Goal: Information Seeking & Learning: Learn about a topic

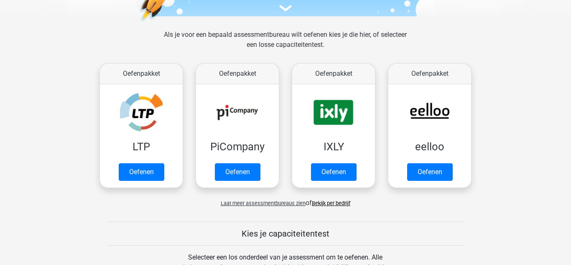
scroll to position [104, 0]
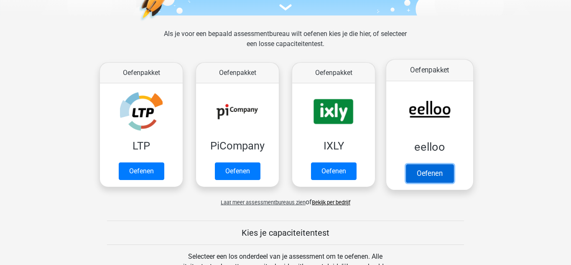
click at [439, 170] on link "Oefenen" at bounding box center [430, 173] width 48 height 18
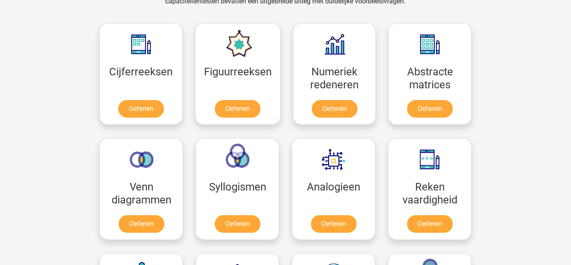
scroll to position [353, 0]
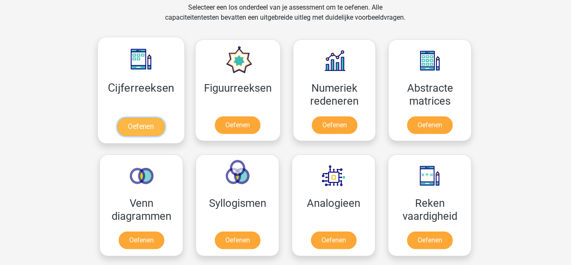
click at [143, 136] on link "Oefenen" at bounding box center [141, 126] width 48 height 18
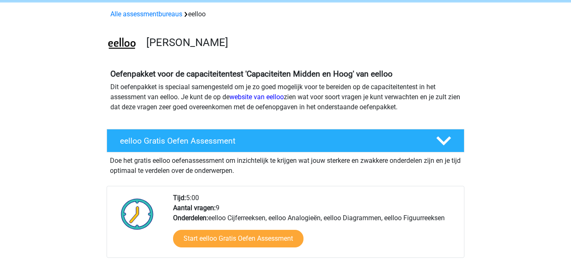
scroll to position [36, 0]
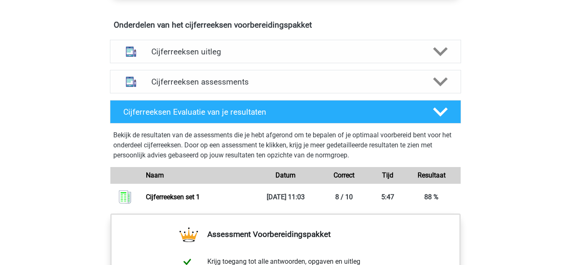
scroll to position [503, 0]
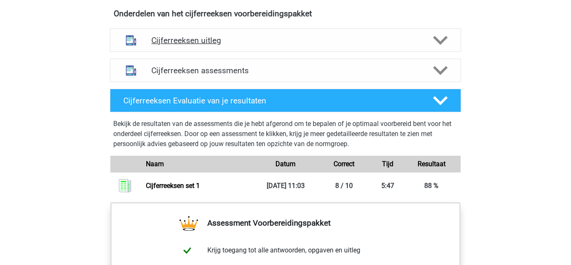
click at [437, 52] on div "Cijferreeksen uitleg" at bounding box center [285, 39] width 351 height 23
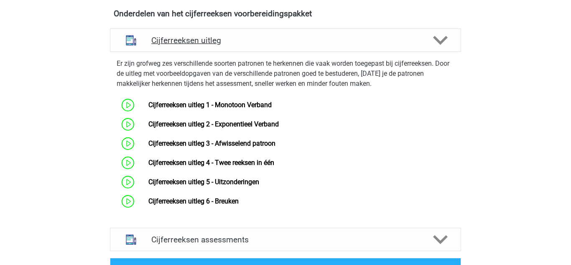
click at [434, 52] on div "Cijferreeksen uitleg" at bounding box center [285, 39] width 351 height 23
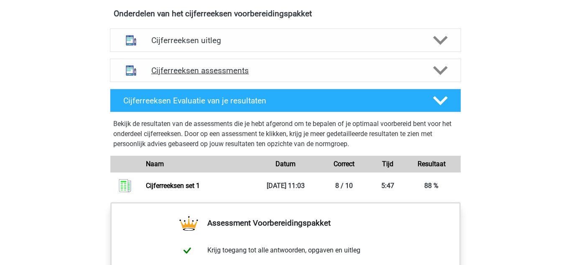
click at [428, 78] on div at bounding box center [440, 70] width 28 height 15
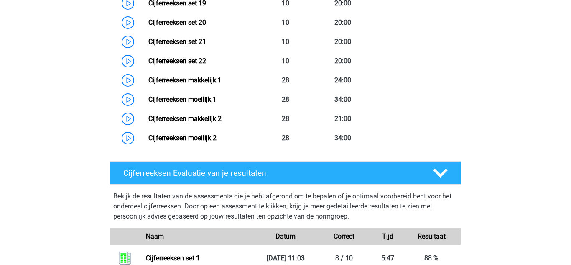
scroll to position [990, 0]
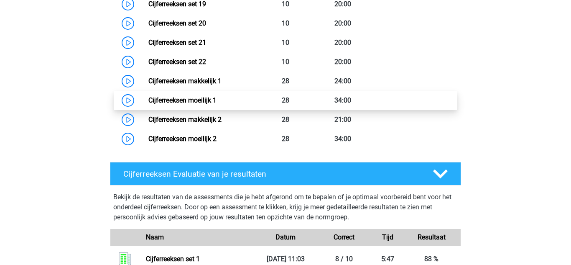
click at [181, 104] on link "Cijferreeksen moeilijk 1" at bounding box center [182, 100] width 68 height 8
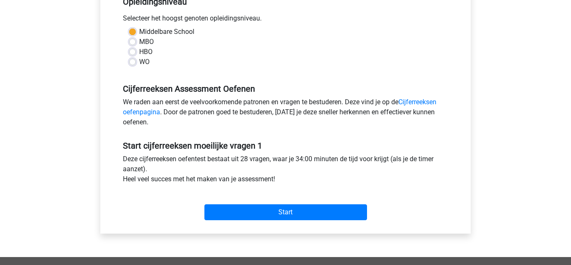
scroll to position [193, 0]
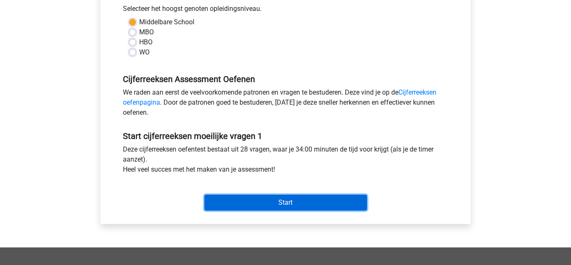
click at [260, 202] on input "Start" at bounding box center [285, 202] width 163 height 16
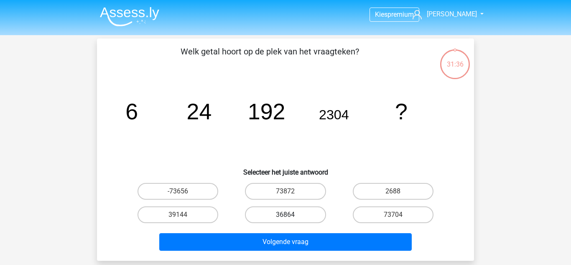
click at [299, 214] on label "36864" at bounding box center [285, 214] width 81 height 17
click at [291, 214] on input "36864" at bounding box center [288, 216] width 5 height 5
radio input "true"
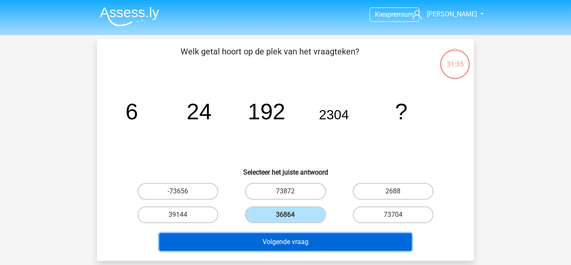
click at [307, 241] on button "Volgende vraag" at bounding box center [285, 242] width 253 height 18
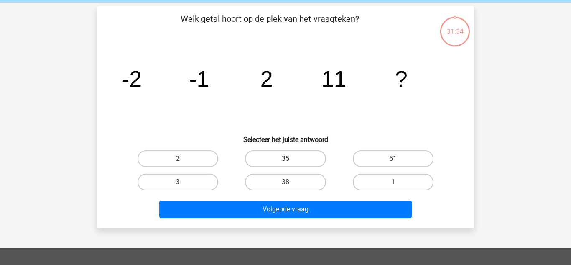
scroll to position [38, 0]
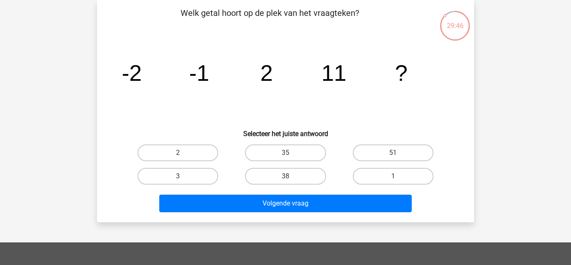
click at [188, 175] on label "3" at bounding box center [178, 176] width 81 height 17
click at [184, 176] on input "3" at bounding box center [180, 178] width 5 height 5
radio input "true"
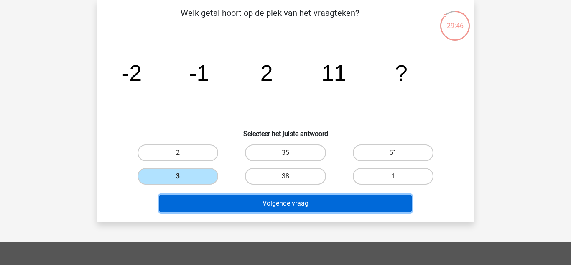
click at [229, 202] on button "Volgende vraag" at bounding box center [285, 203] width 253 height 18
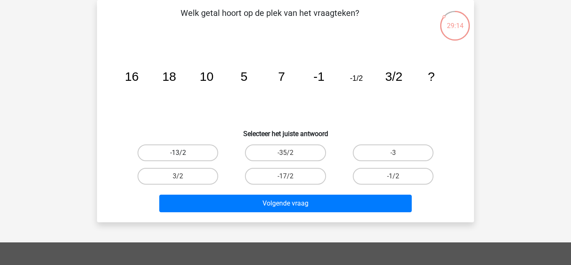
click at [185, 154] on label "-13/2" at bounding box center [178, 152] width 81 height 17
click at [184, 154] on input "-13/2" at bounding box center [180, 155] width 5 height 5
radio input "true"
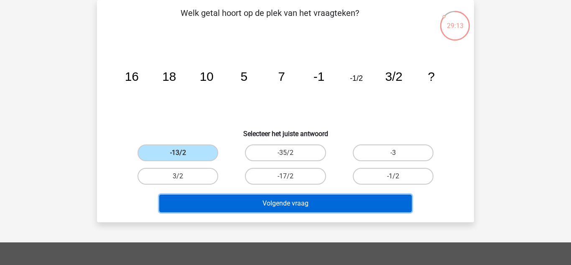
click at [255, 209] on button "Volgende vraag" at bounding box center [285, 203] width 253 height 18
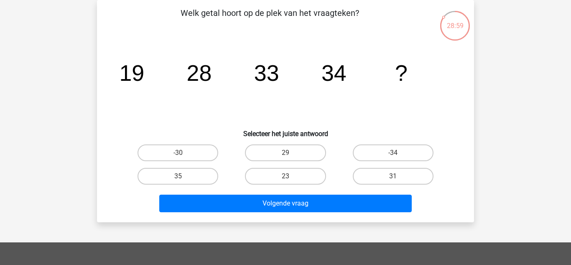
click at [376, 181] on label "31" at bounding box center [393, 176] width 81 height 17
click at [393, 181] on input "31" at bounding box center [395, 178] width 5 height 5
radio input "true"
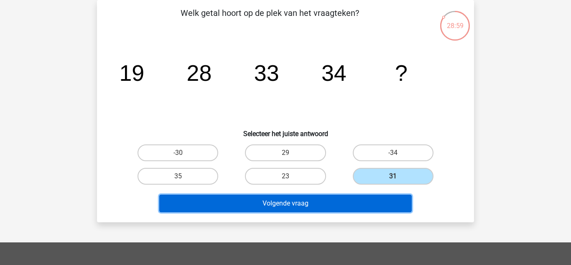
click at [341, 199] on button "Volgende vraag" at bounding box center [285, 203] width 253 height 18
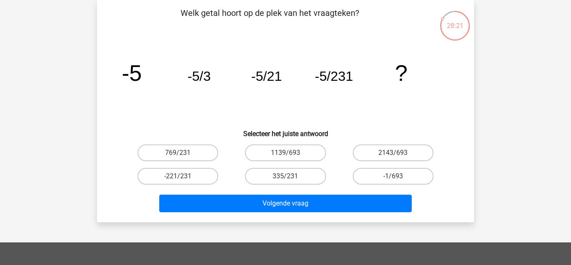
click at [396, 179] on input "-1/693" at bounding box center [395, 178] width 5 height 5
radio input "true"
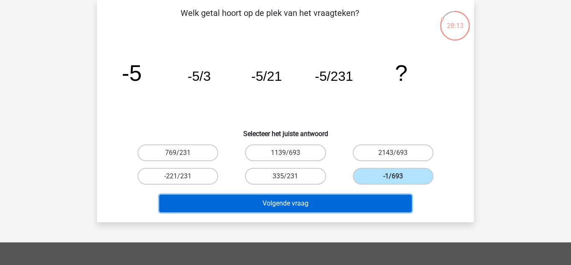
click at [359, 204] on button "Volgende vraag" at bounding box center [285, 203] width 253 height 18
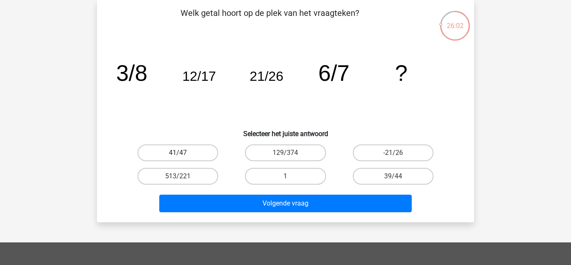
click at [204, 151] on label "41/47" at bounding box center [178, 152] width 81 height 17
click at [184, 153] on input "41/47" at bounding box center [180, 155] width 5 height 5
radio input "true"
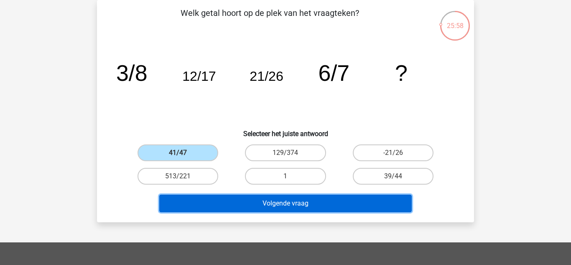
click at [230, 207] on button "Volgende vraag" at bounding box center [285, 203] width 253 height 18
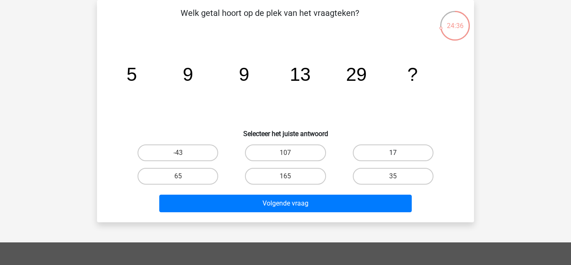
click at [382, 146] on label "17" at bounding box center [393, 152] width 81 height 17
click at [393, 153] on input "17" at bounding box center [395, 155] width 5 height 5
radio input "true"
click at [189, 179] on label "65" at bounding box center [178, 176] width 81 height 17
click at [184, 179] on input "65" at bounding box center [180, 178] width 5 height 5
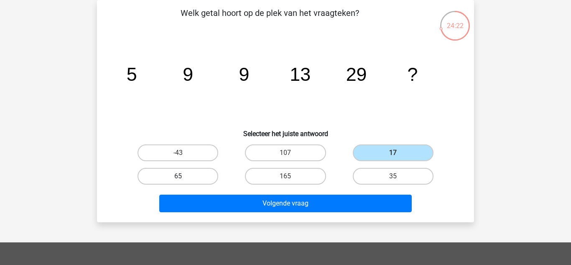
radio input "true"
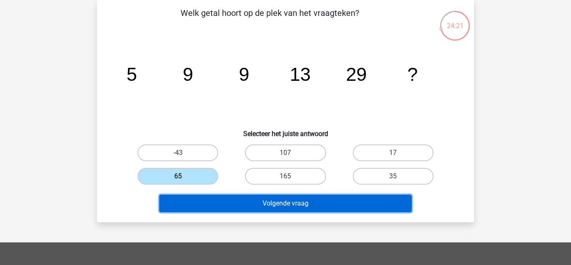
click at [239, 195] on button "Volgende vraag" at bounding box center [285, 203] width 253 height 18
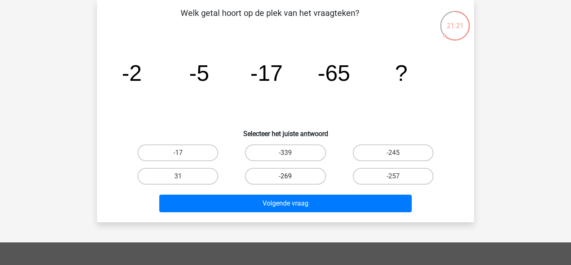
click at [310, 175] on label "-269" at bounding box center [285, 176] width 81 height 17
click at [291, 176] on input "-269" at bounding box center [288, 178] width 5 height 5
radio input "true"
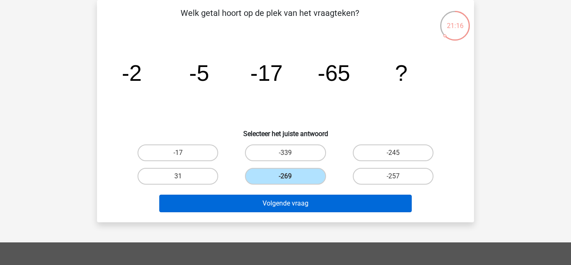
click at [328, 210] on button "Volgende vraag" at bounding box center [285, 203] width 253 height 18
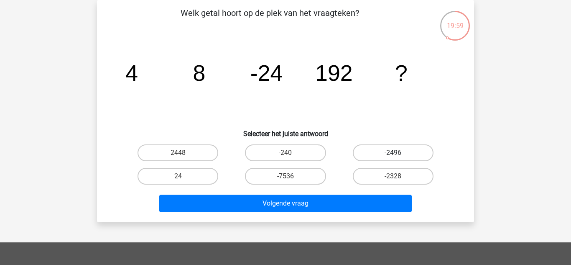
click at [368, 145] on label "-2496" at bounding box center [393, 152] width 81 height 17
click at [393, 153] on input "-2496" at bounding box center [395, 155] width 5 height 5
radio input "true"
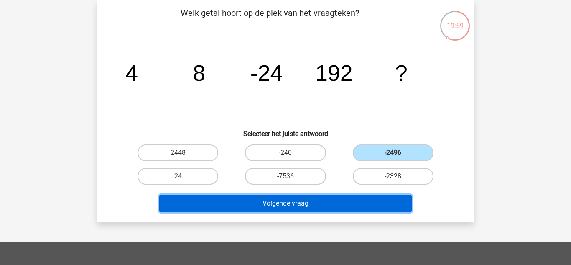
click at [342, 198] on button "Volgende vraag" at bounding box center [285, 203] width 253 height 18
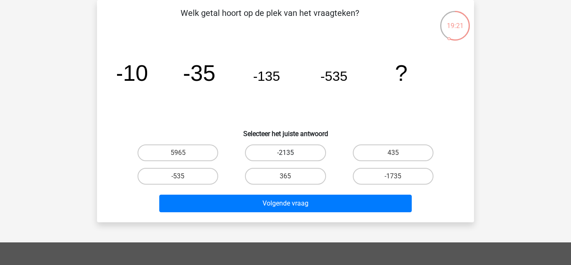
click at [305, 150] on label "-2135" at bounding box center [285, 152] width 81 height 17
click at [291, 153] on input "-2135" at bounding box center [288, 155] width 5 height 5
radio input "true"
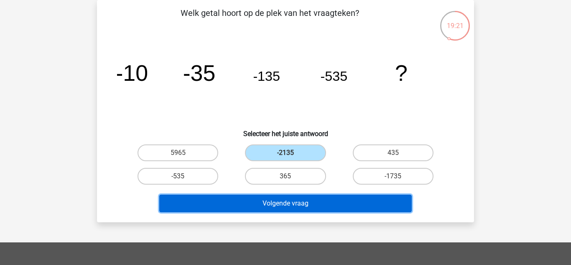
click at [314, 203] on button "Volgende vraag" at bounding box center [285, 203] width 253 height 18
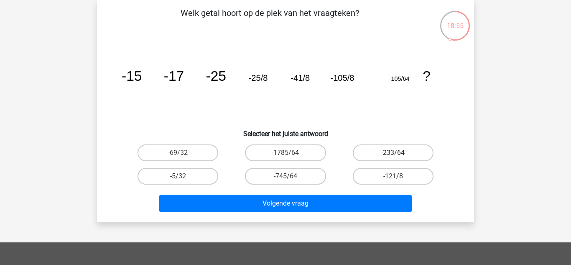
click at [413, 154] on label "-233/64" at bounding box center [393, 152] width 81 height 17
click at [398, 154] on input "-233/64" at bounding box center [395, 155] width 5 height 5
radio input "true"
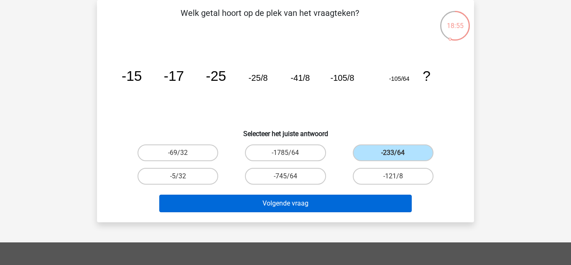
click at [349, 210] on button "Volgende vraag" at bounding box center [285, 203] width 253 height 18
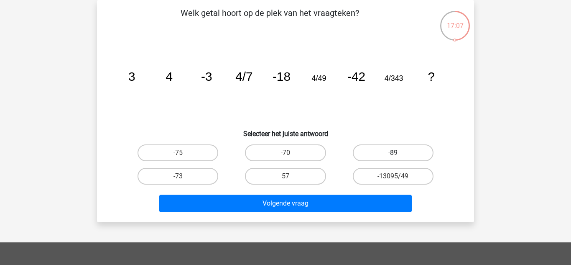
click at [379, 145] on label "-89" at bounding box center [393, 152] width 81 height 17
click at [393, 153] on input "-89" at bounding box center [395, 155] width 5 height 5
radio input "true"
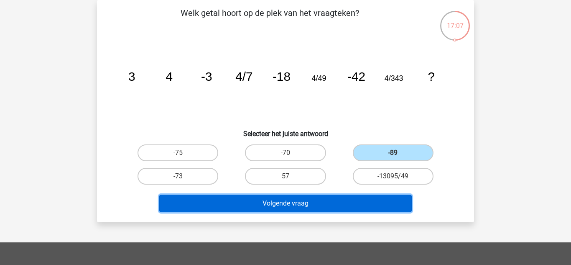
click at [330, 207] on button "Volgende vraag" at bounding box center [285, 203] width 253 height 18
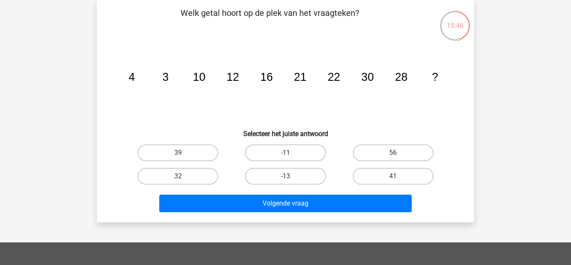
click at [181, 155] on input "39" at bounding box center [180, 155] width 5 height 5
radio input "true"
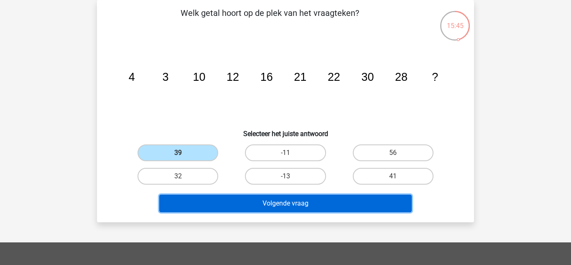
click at [207, 201] on button "Volgende vraag" at bounding box center [285, 203] width 253 height 18
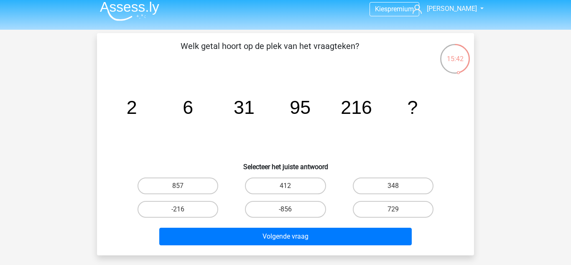
scroll to position [11, 0]
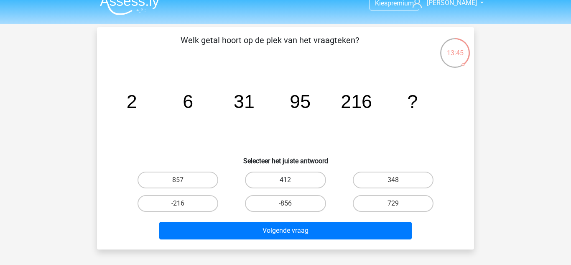
click at [306, 177] on label "412" at bounding box center [285, 179] width 81 height 17
click at [291, 180] on input "412" at bounding box center [288, 182] width 5 height 5
radio input "true"
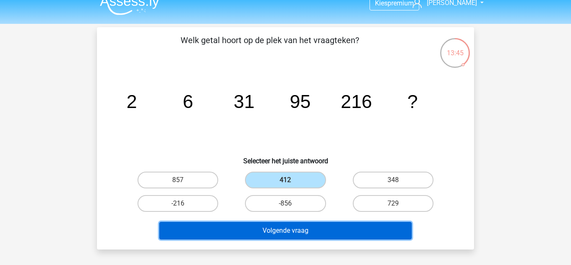
click at [316, 235] on button "Volgende vraag" at bounding box center [285, 231] width 253 height 18
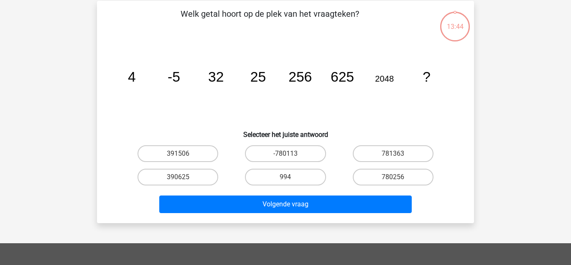
scroll to position [38, 0]
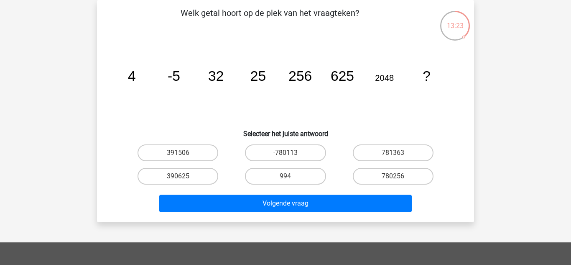
click at [181, 177] on input "390625" at bounding box center [180, 178] width 5 height 5
radio input "true"
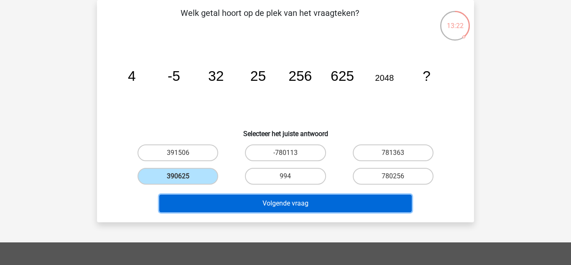
click at [246, 208] on button "Volgende vraag" at bounding box center [285, 203] width 253 height 18
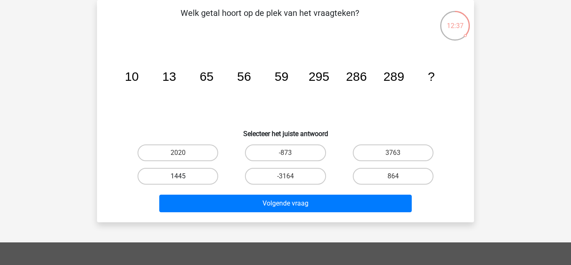
click at [197, 181] on label "1445" at bounding box center [178, 176] width 81 height 17
click at [184, 181] on input "1445" at bounding box center [180, 178] width 5 height 5
radio input "true"
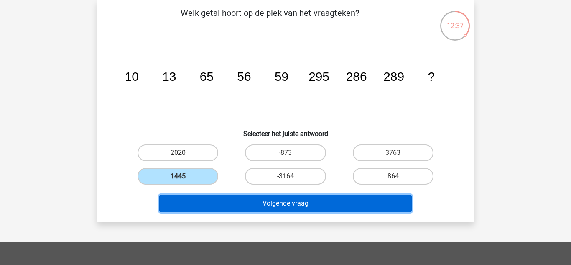
click at [230, 211] on button "Volgende vraag" at bounding box center [285, 203] width 253 height 18
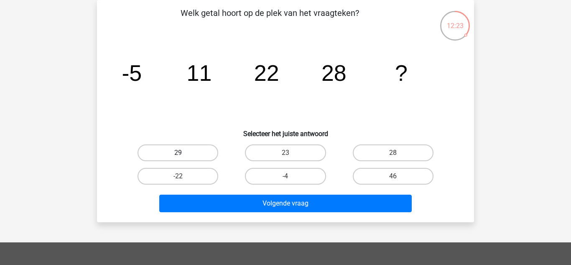
click at [185, 151] on label "29" at bounding box center [178, 152] width 81 height 17
click at [184, 153] on input "29" at bounding box center [180, 155] width 5 height 5
radio input "true"
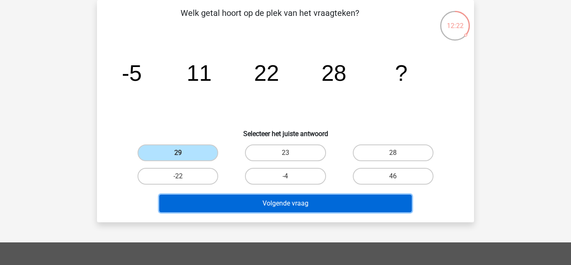
click at [226, 208] on button "Volgende vraag" at bounding box center [285, 203] width 253 height 18
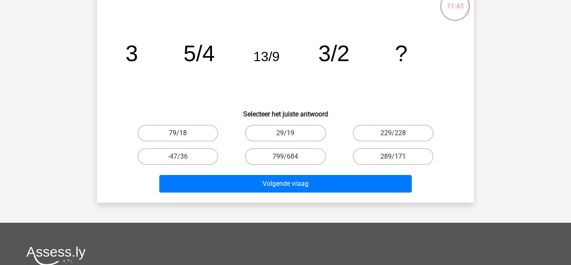
click at [170, 133] on label "79/18" at bounding box center [178, 133] width 81 height 17
click at [178, 133] on input "79/18" at bounding box center [180, 135] width 5 height 5
radio input "true"
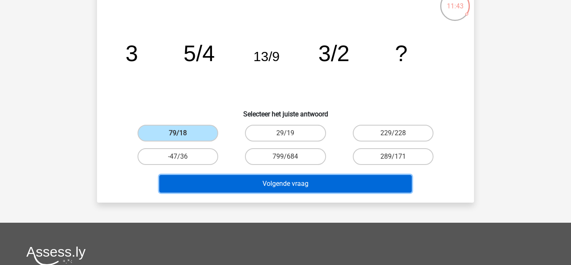
click at [189, 176] on button "Volgende vraag" at bounding box center [285, 184] width 253 height 18
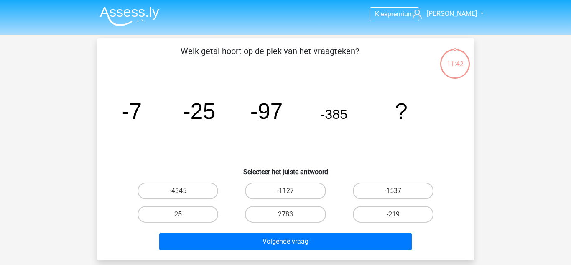
scroll to position [0, 0]
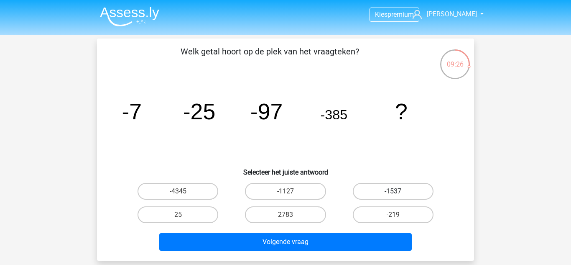
click at [415, 192] on label "-1537" at bounding box center [393, 191] width 81 height 17
click at [398, 192] on input "-1537" at bounding box center [395, 193] width 5 height 5
radio input "true"
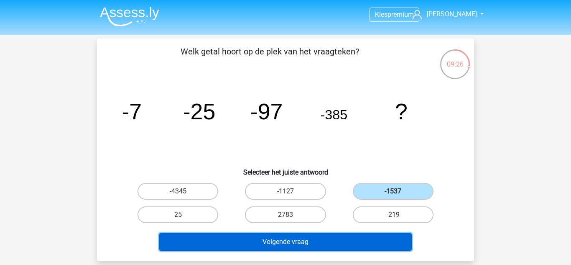
click at [362, 244] on button "Volgende vraag" at bounding box center [285, 242] width 253 height 18
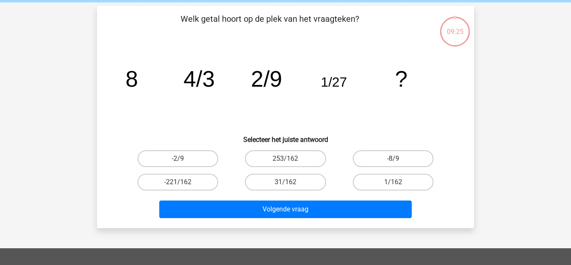
scroll to position [38, 0]
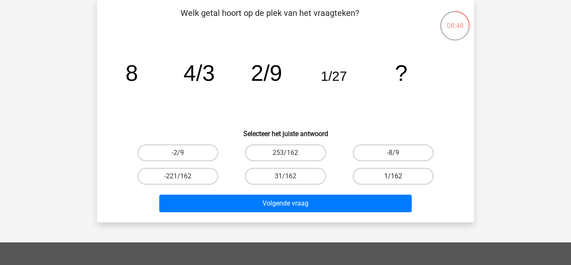
click at [408, 182] on label "1/162" at bounding box center [393, 176] width 81 height 17
click at [398, 181] on input "1/162" at bounding box center [395, 178] width 5 height 5
radio input "true"
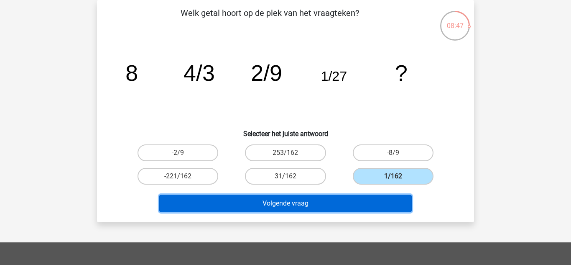
click at [358, 207] on button "Volgende vraag" at bounding box center [285, 203] width 253 height 18
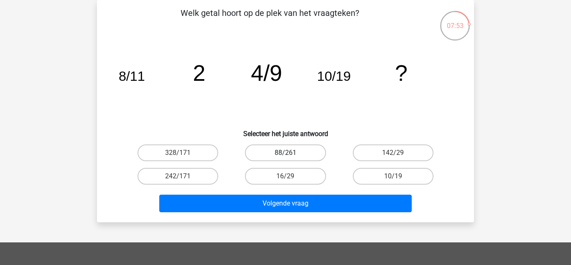
click at [293, 149] on label "88/261" at bounding box center [285, 152] width 81 height 17
click at [291, 153] on input "88/261" at bounding box center [288, 155] width 5 height 5
radio input "true"
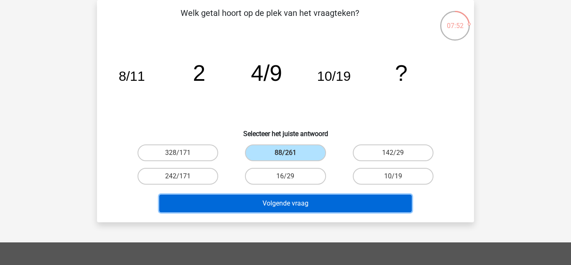
click at [269, 198] on button "Volgende vraag" at bounding box center [285, 203] width 253 height 18
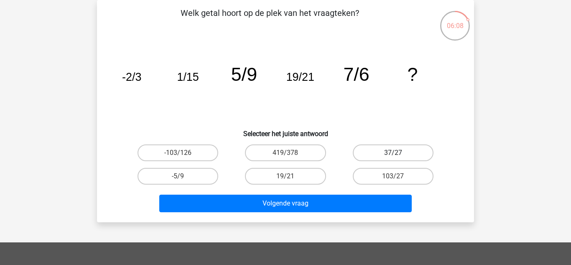
click at [374, 153] on label "37/27" at bounding box center [393, 152] width 81 height 17
click at [393, 153] on input "37/27" at bounding box center [395, 155] width 5 height 5
radio input "true"
click at [375, 178] on label "103/27" at bounding box center [393, 176] width 81 height 17
click at [393, 178] on input "103/27" at bounding box center [395, 178] width 5 height 5
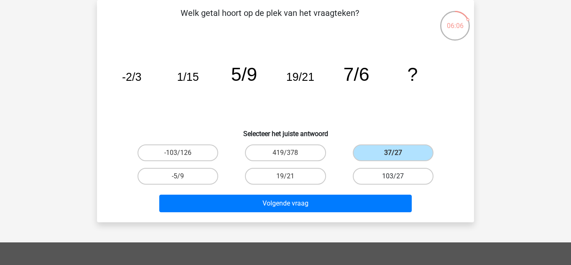
radio input "true"
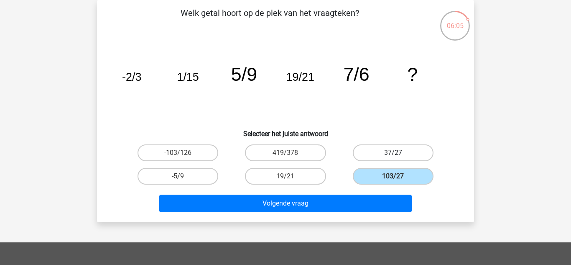
click at [382, 153] on label "37/27" at bounding box center [393, 152] width 81 height 17
click at [393, 153] on input "37/27" at bounding box center [395, 155] width 5 height 5
radio input "true"
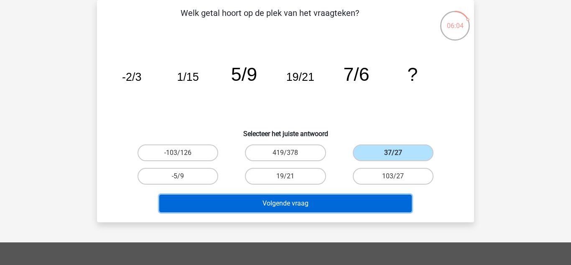
click at [326, 209] on button "Volgende vraag" at bounding box center [285, 203] width 253 height 18
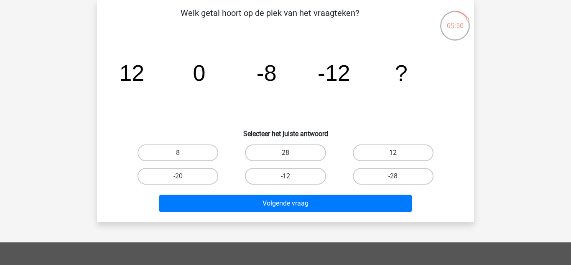
click at [295, 179] on label "-12" at bounding box center [285, 176] width 81 height 17
click at [291, 179] on input "-12" at bounding box center [288, 178] width 5 height 5
radio input "true"
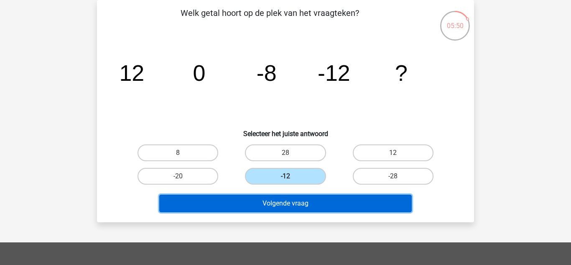
click at [284, 206] on button "Volgende vraag" at bounding box center [285, 203] width 253 height 18
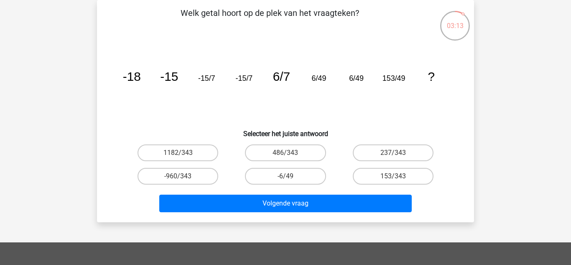
click at [393, 176] on input "153/343" at bounding box center [395, 178] width 5 height 5
radio input "true"
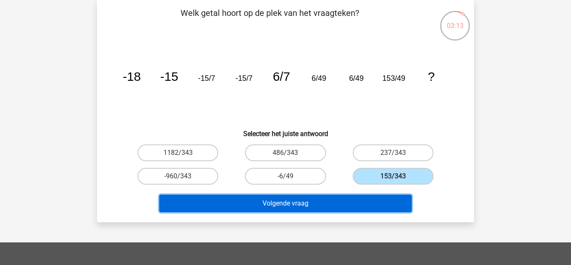
click at [365, 203] on button "Volgende vraag" at bounding box center [285, 203] width 253 height 18
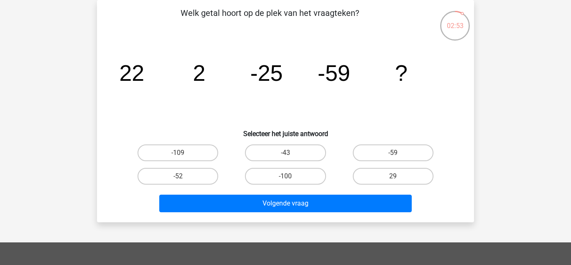
click at [284, 176] on label "-100" at bounding box center [285, 176] width 81 height 17
click at [286, 176] on input "-100" at bounding box center [288, 178] width 5 height 5
radio input "true"
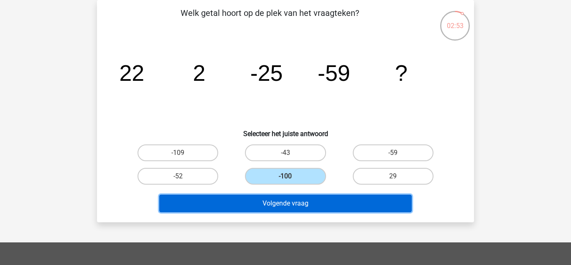
click at [290, 196] on button "Volgende vraag" at bounding box center [285, 203] width 253 height 18
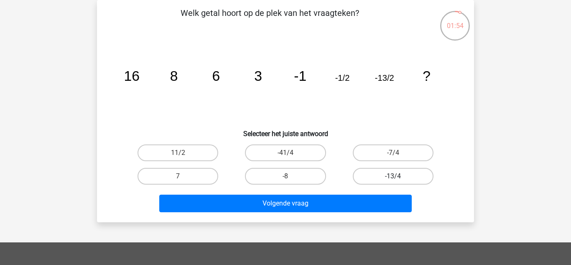
click at [386, 173] on label "-13/4" at bounding box center [393, 176] width 81 height 17
click at [393, 176] on input "-13/4" at bounding box center [395, 178] width 5 height 5
radio input "true"
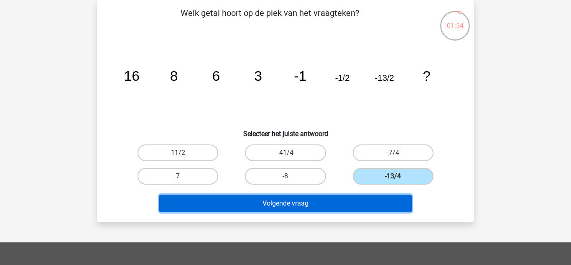
click at [354, 203] on button "Volgende vraag" at bounding box center [285, 203] width 253 height 18
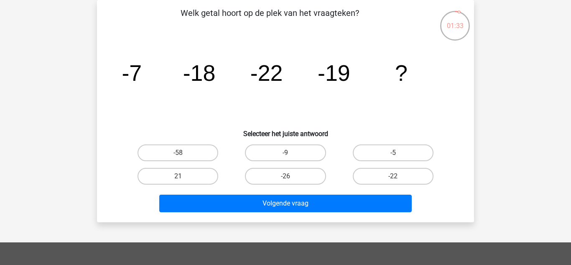
click at [388, 153] on label "-5" at bounding box center [393, 152] width 81 height 17
click at [393, 153] on input "-5" at bounding box center [395, 155] width 5 height 5
radio input "true"
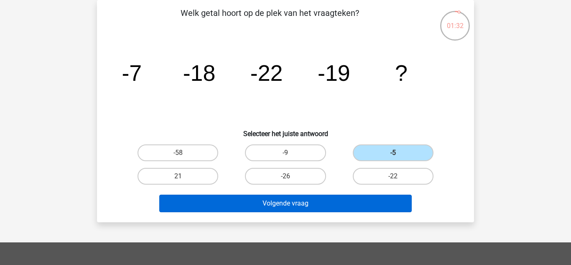
click at [350, 204] on button "Volgende vraag" at bounding box center [285, 203] width 253 height 18
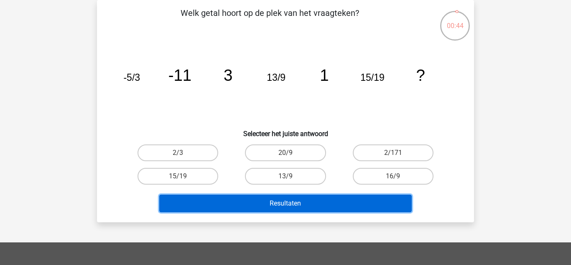
click at [299, 195] on button "Resultaten" at bounding box center [285, 203] width 253 height 18
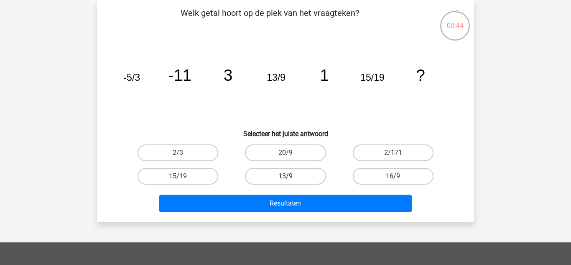
click at [295, 176] on label "13/9" at bounding box center [285, 176] width 81 height 17
click at [291, 176] on input "13/9" at bounding box center [288, 178] width 5 height 5
radio input "true"
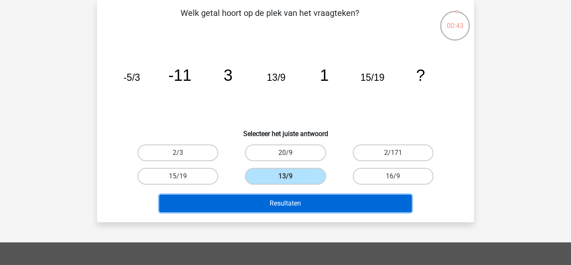
click at [299, 204] on button "Resultaten" at bounding box center [285, 203] width 253 height 18
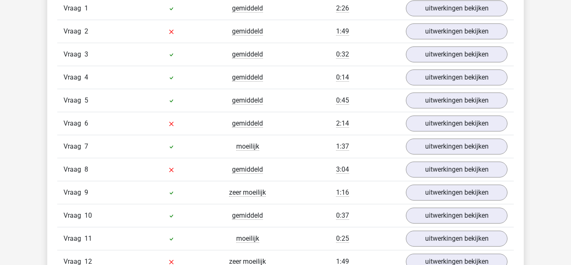
scroll to position [737, 0]
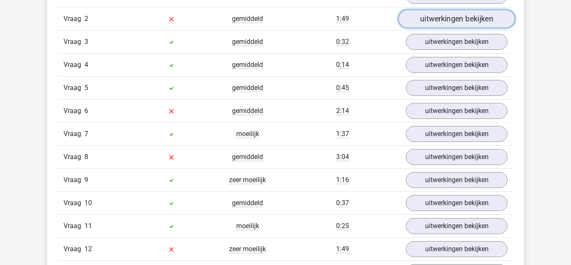
click at [446, 19] on link "uitwerkingen bekijken" at bounding box center [456, 19] width 117 height 18
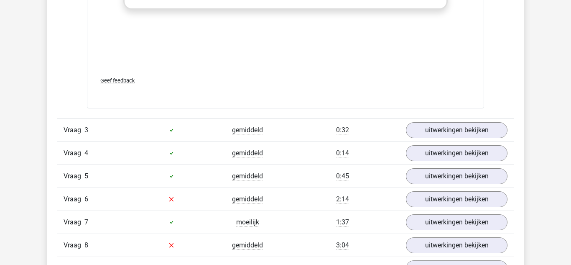
scroll to position [1168, 0]
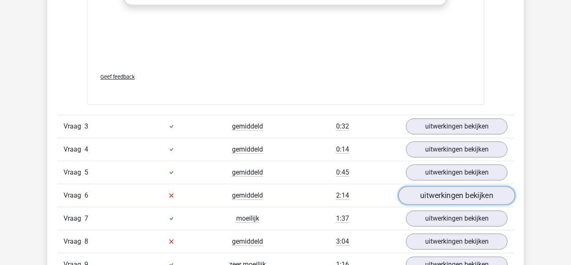
click at [436, 194] on link "uitwerkingen bekijken" at bounding box center [456, 195] width 117 height 18
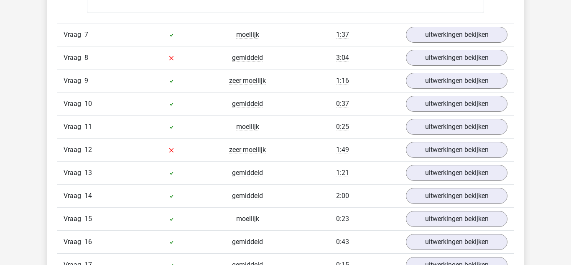
scroll to position [1868, 0]
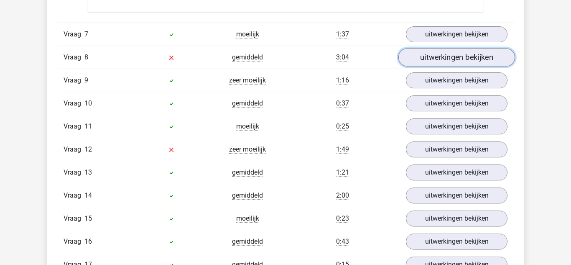
click at [454, 57] on link "uitwerkingen bekijken" at bounding box center [456, 58] width 117 height 18
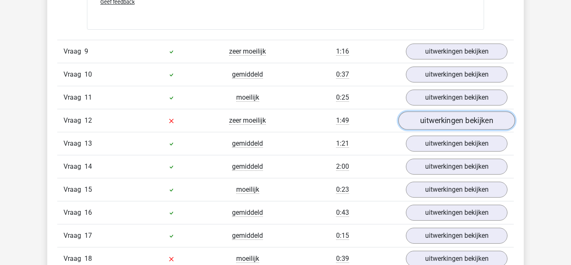
click at [437, 123] on link "uitwerkingen bekijken" at bounding box center [456, 120] width 117 height 18
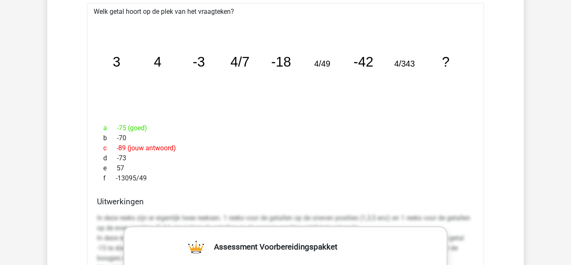
scroll to position [2552, 0]
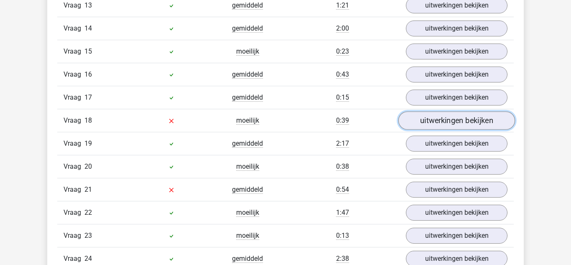
click at [451, 122] on link "uitwerkingen bekijken" at bounding box center [456, 120] width 117 height 18
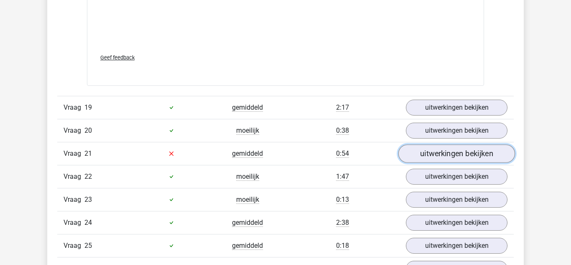
click at [451, 152] on link "uitwerkingen bekijken" at bounding box center [456, 153] width 117 height 18
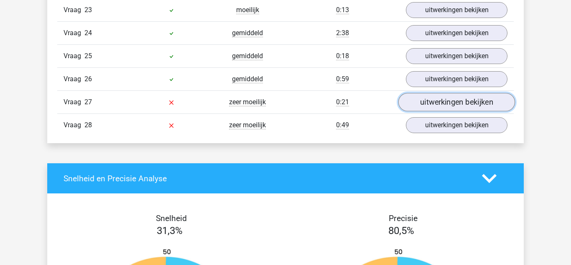
click at [446, 102] on link "uitwerkingen bekijken" at bounding box center [456, 102] width 117 height 18
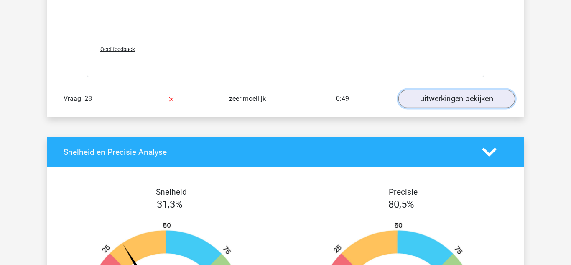
click at [454, 98] on link "uitwerkingen bekijken" at bounding box center [456, 98] width 117 height 18
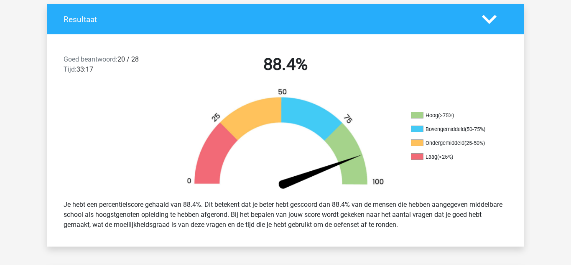
scroll to position [0, 0]
